Goal: Navigation & Orientation: Find specific page/section

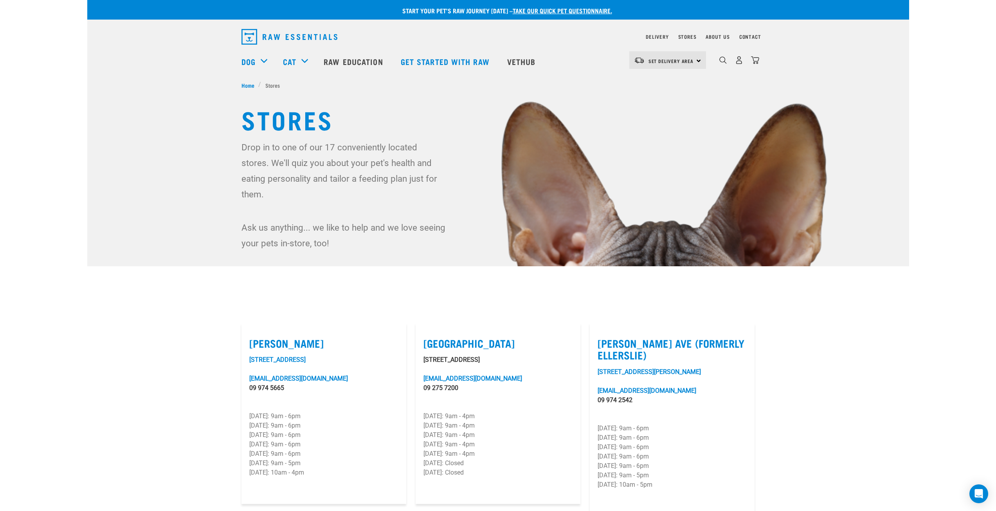
drag, startPoint x: 311, startPoint y: 333, endPoint x: 250, endPoint y: 334, distance: 61.1
click at [250, 337] on label "[PERSON_NAME]" at bounding box center [323, 343] width 149 height 12
copy label "[PERSON_NAME]"
drag, startPoint x: 492, startPoint y: 330, endPoint x: 421, endPoint y: 328, distance: 71.3
click at [421, 328] on article "[GEOGRAPHIC_DATA] [STREET_ADDRESS][GEOGRAPHIC_DATA][EMAIL_ADDRESS][DOMAIN_NAME]…" at bounding box center [498, 413] width 165 height 181
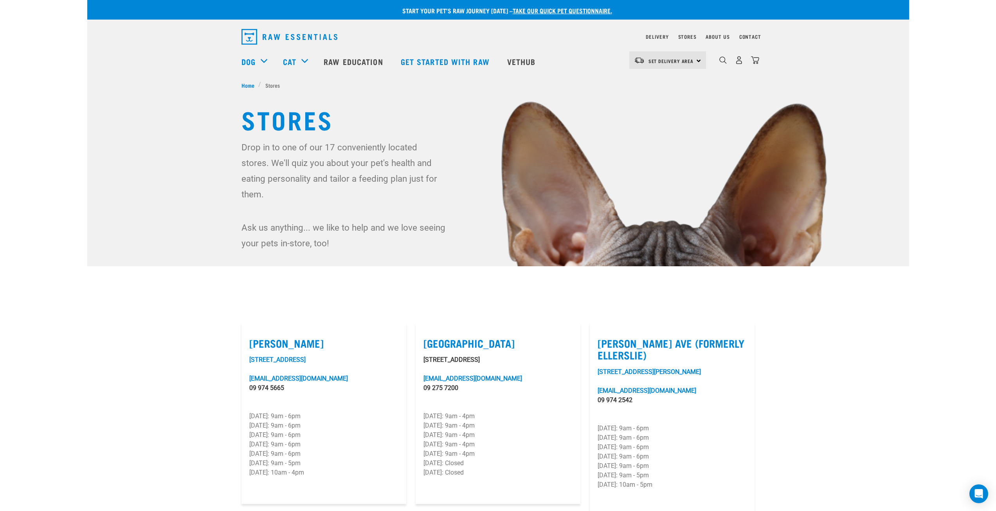
copy label "[GEOGRAPHIC_DATA]"
drag, startPoint x: 747, startPoint y: 332, endPoint x: 598, endPoint y: 338, distance: 148.8
click at [598, 338] on article "[PERSON_NAME] Ave (Formerly Ellerslie) [STREET_ADDRESS][GEOGRAPHIC_DATA][PERSON…" at bounding box center [672, 419] width 165 height 193
copy label "[PERSON_NAME] Ave (Formerly Ellerslie)"
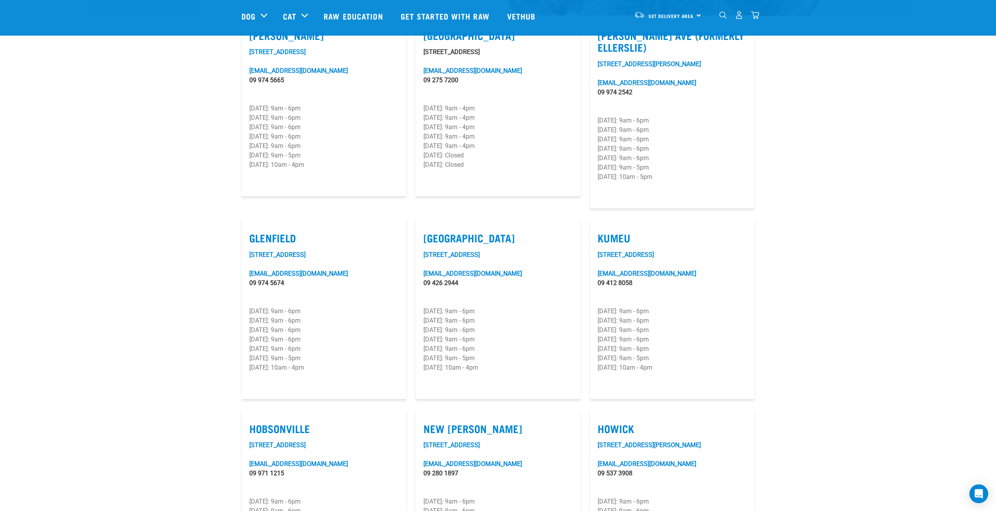
scroll to position [274, 0]
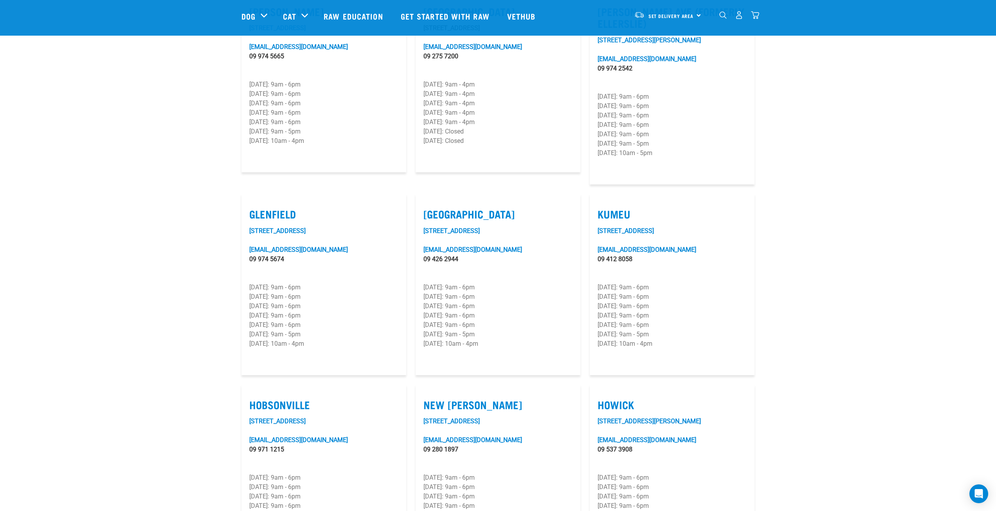
drag, startPoint x: 303, startPoint y: 193, endPoint x: 250, endPoint y: 196, distance: 52.9
click at [250, 208] on label "Glenfield" at bounding box center [323, 214] width 149 height 12
copy label "Glenfield"
drag, startPoint x: 471, startPoint y: 193, endPoint x: 423, endPoint y: 190, distance: 47.8
click at [423, 208] on label "[GEOGRAPHIC_DATA]" at bounding box center [497, 214] width 149 height 12
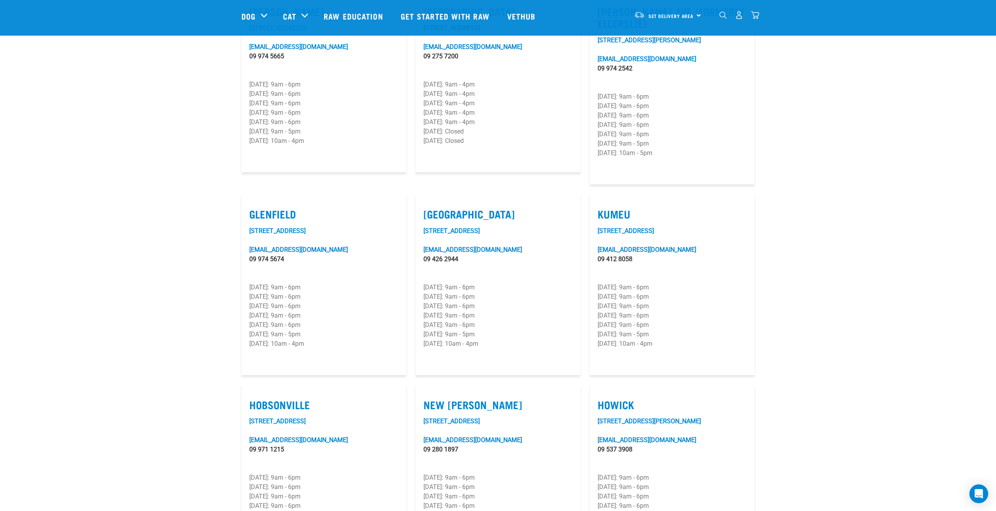
copy label "[GEOGRAPHIC_DATA]"
drag, startPoint x: 315, startPoint y: 384, endPoint x: 250, endPoint y: 383, distance: 65.0
click at [250, 398] on label "Hobsonville" at bounding box center [323, 404] width 149 height 12
copy label "Hobsonville"
drag, startPoint x: 481, startPoint y: 386, endPoint x: 418, endPoint y: 385, distance: 62.6
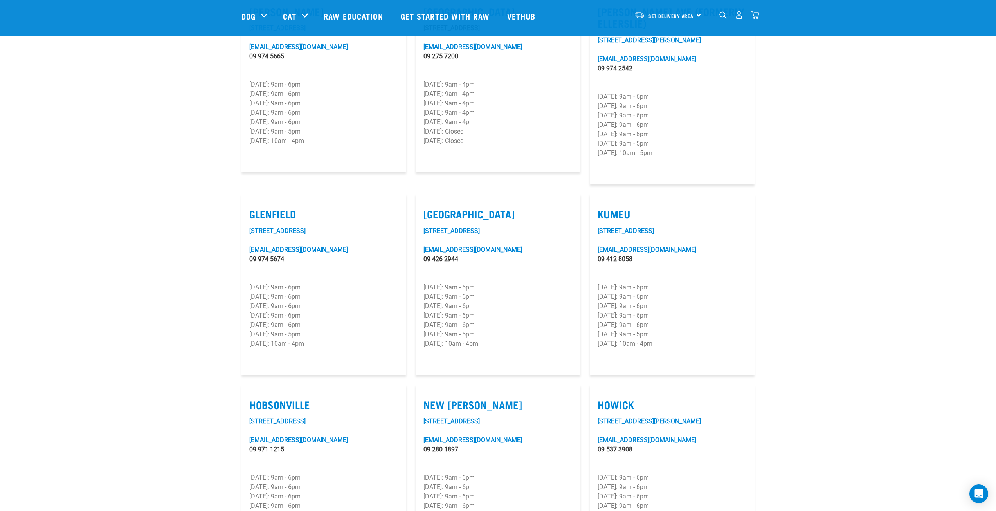
click at [418, 385] on article "New [PERSON_NAME] [STREET_ADDRESS] [EMAIL_ADDRESS][DOMAIN_NAME] 09 280 1897 [DA…" at bounding box center [498, 474] width 165 height 181
copy label "New [PERSON_NAME]"
drag, startPoint x: 633, startPoint y: 379, endPoint x: 600, endPoint y: 379, distance: 33.3
click at [600, 398] on label "Howick" at bounding box center [672, 404] width 149 height 12
copy label "Howick"
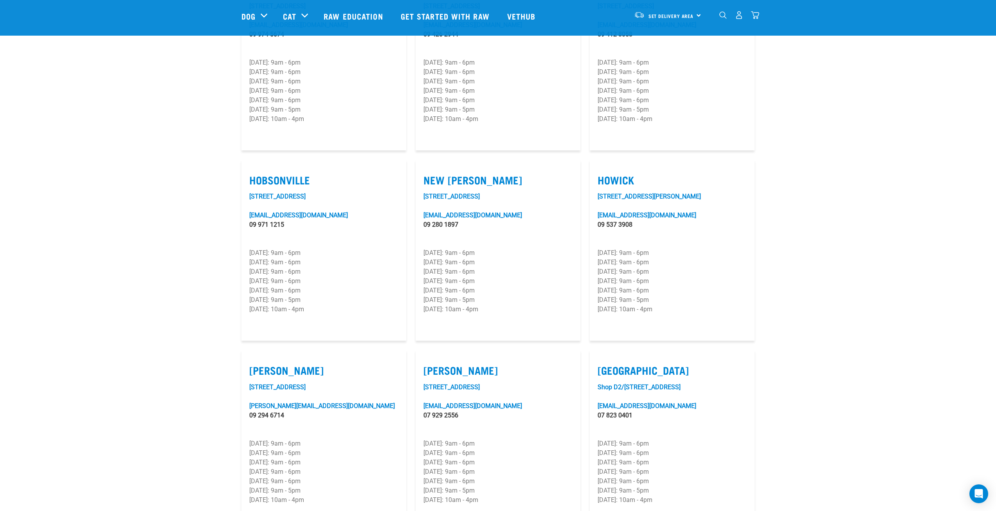
scroll to position [548, 0]
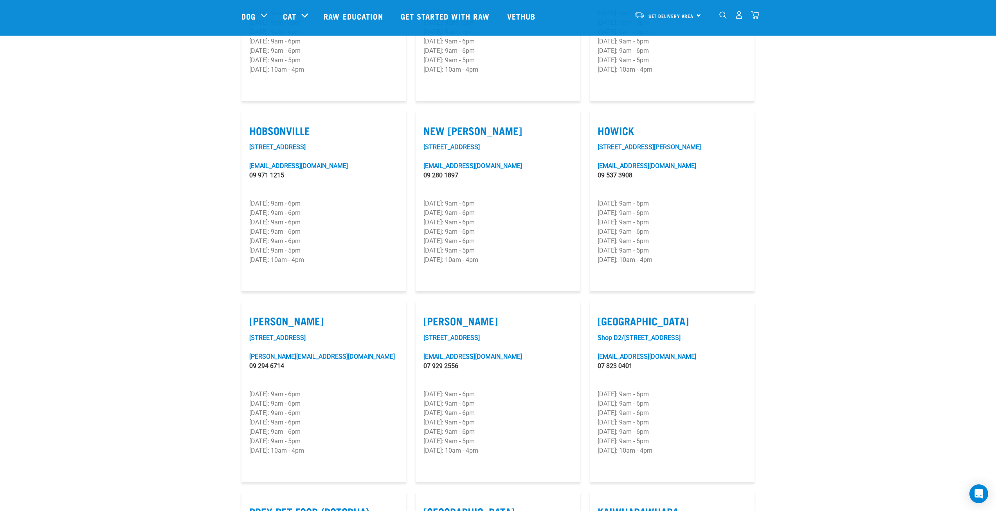
drag, startPoint x: 284, startPoint y: 301, endPoint x: 244, endPoint y: 300, distance: 39.9
click at [244, 301] on article "[PERSON_NAME] [STREET_ADDRESS] [PERSON_NAME][EMAIL_ADDRESS][DOMAIN_NAME] 09 294…" at bounding box center [323, 391] width 165 height 181
copy label "[PERSON_NAME]"
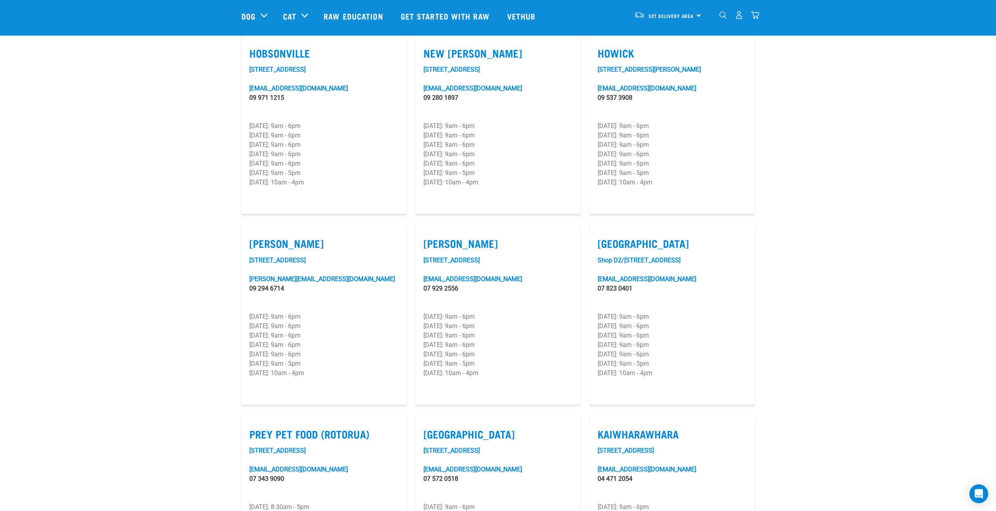
scroll to position [626, 0]
drag, startPoint x: 382, startPoint y: 408, endPoint x: 247, endPoint y: 412, distance: 135.9
click at [247, 413] on article "Prey Pet Food (Rotorua) [STREET_ADDRESS] [EMAIL_ADDRESS][DOMAIN_NAME] 07 343 90…" at bounding box center [323, 503] width 165 height 181
copy label "Prey Pet Food (Rotorua)"
drag, startPoint x: 515, startPoint y: 412, endPoint x: 424, endPoint y: 414, distance: 91.2
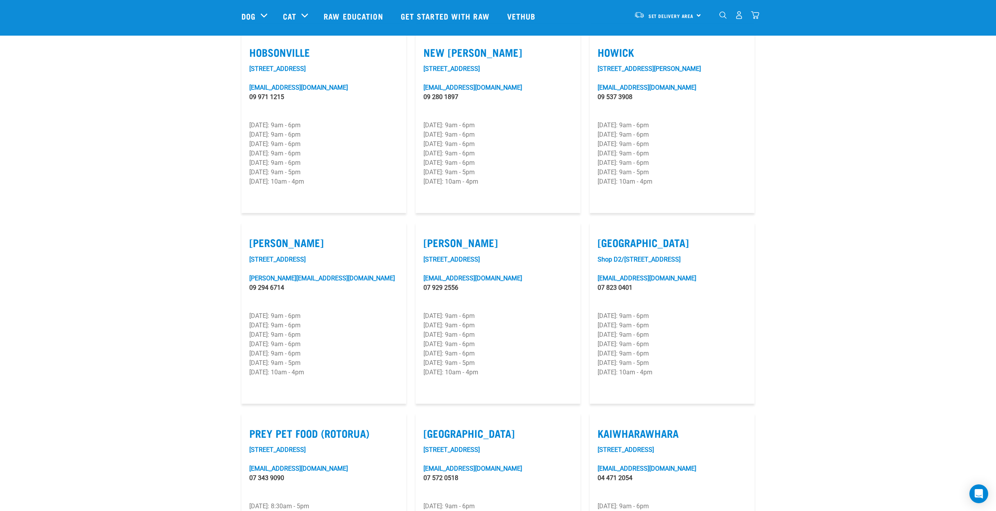
click at [424, 427] on label "[GEOGRAPHIC_DATA]" at bounding box center [497, 433] width 149 height 12
drag, startPoint x: 681, startPoint y: 406, endPoint x: 592, endPoint y: 407, distance: 89.2
click at [592, 413] on article "Kaiwharawhara [STREET_ADDRESS][EMAIL_ADDRESS][DOMAIN_NAME] 04 471 2054 [DATE]: …" at bounding box center [672, 503] width 165 height 181
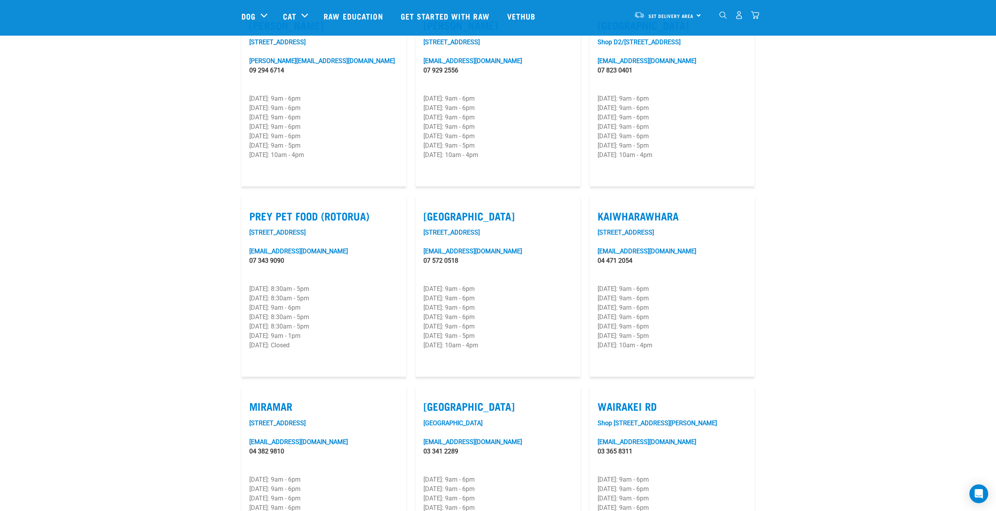
scroll to position [861, 0]
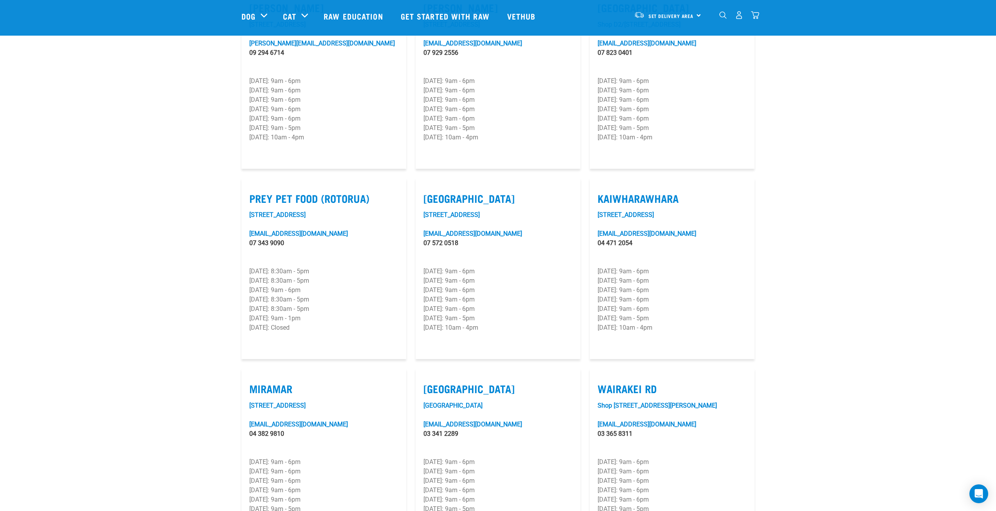
drag, startPoint x: 302, startPoint y: 366, endPoint x: 249, endPoint y: 367, distance: 52.8
click at [249, 382] on label "Miramar" at bounding box center [323, 388] width 149 height 12
drag, startPoint x: 661, startPoint y: 367, endPoint x: 598, endPoint y: 368, distance: 63.4
click at [598, 382] on label "Wairakei Rd" at bounding box center [672, 388] width 149 height 12
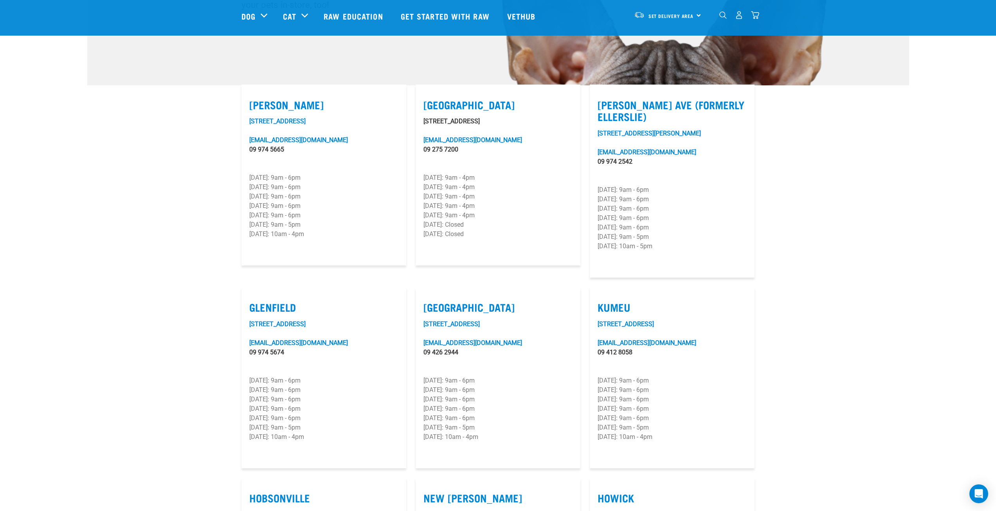
scroll to position [117, 0]
